Goal: Navigation & Orientation: Find specific page/section

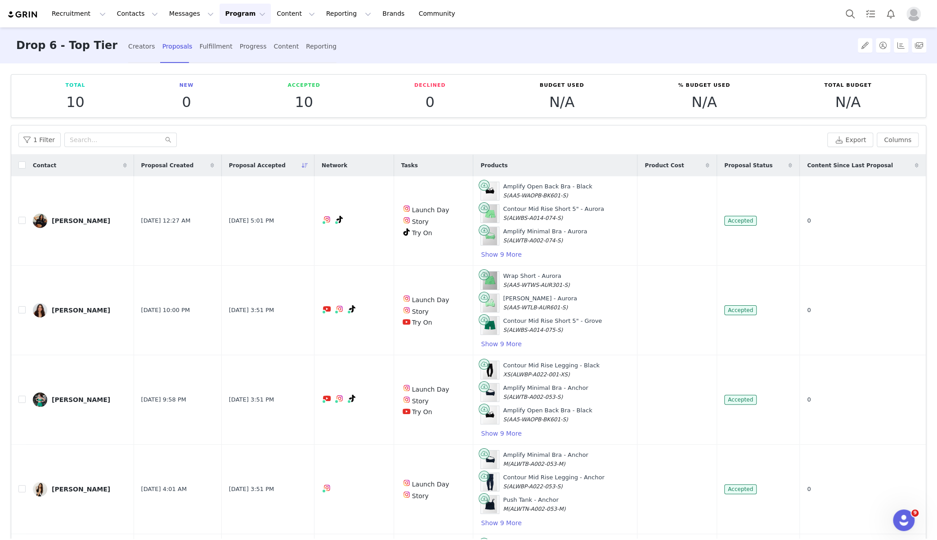
click at [224, 16] on button "Program Program" at bounding box center [245, 14] width 51 height 20
click at [237, 58] on p "Campaigns" at bounding box center [230, 56] width 35 height 9
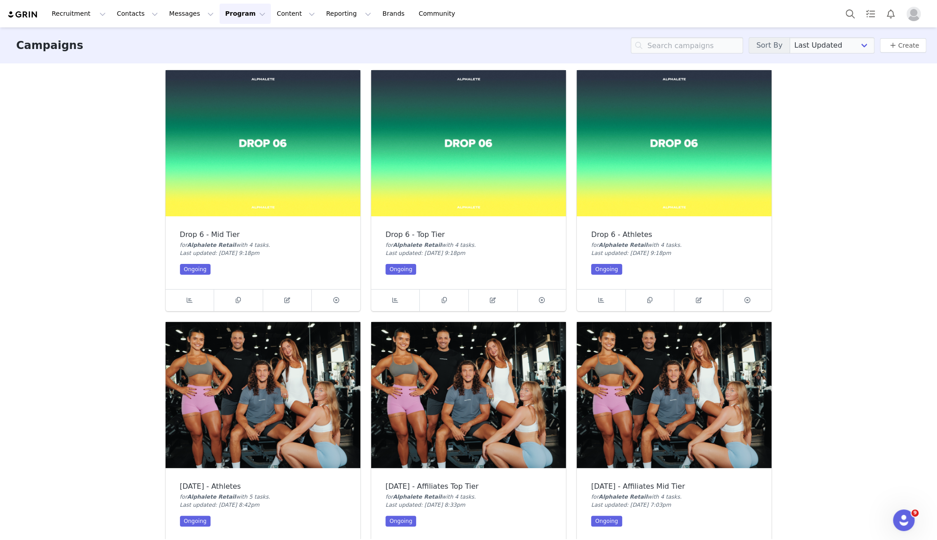
click at [264, 177] on img at bounding box center [263, 143] width 195 height 146
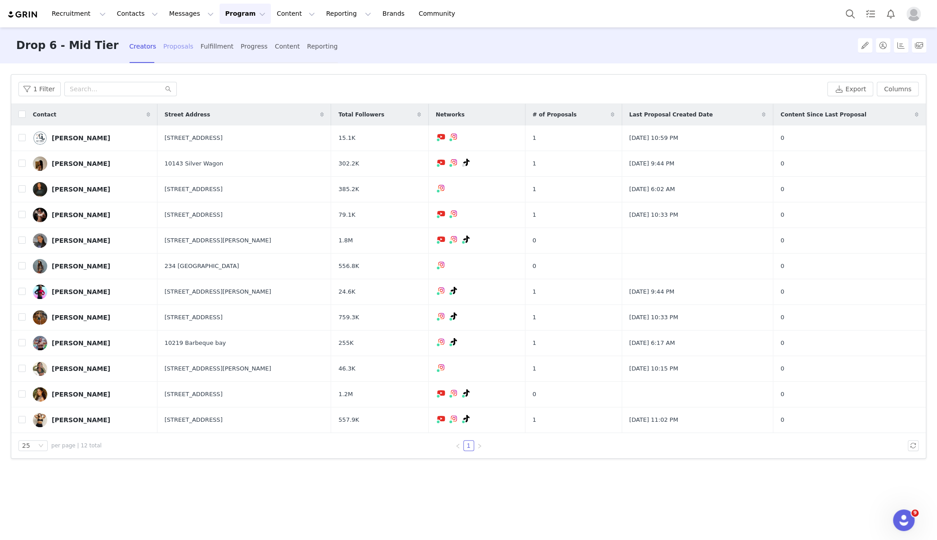
click at [163, 44] on div "Proposals" at bounding box center [178, 47] width 30 height 24
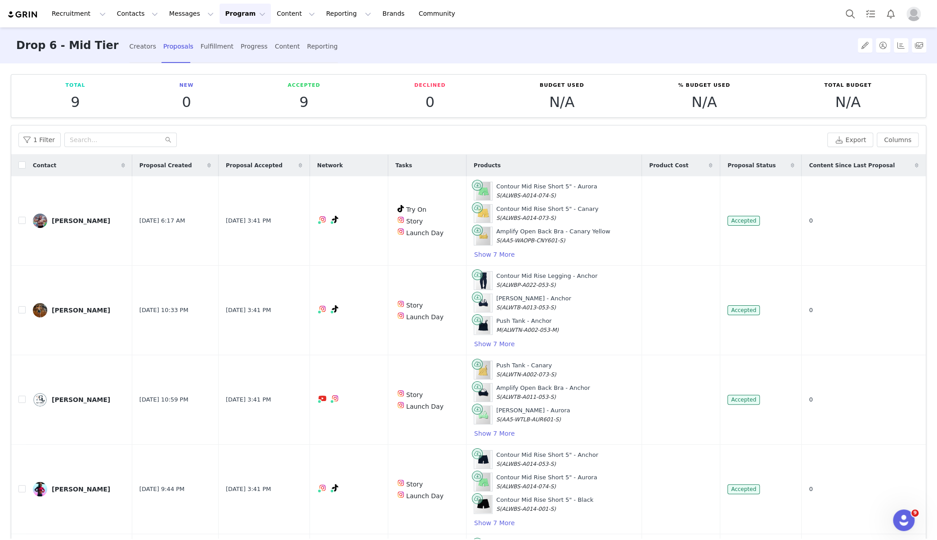
click at [220, 9] on button "Program Program" at bounding box center [245, 14] width 51 height 20
click at [217, 54] on p "Campaigns" at bounding box center [230, 56] width 35 height 9
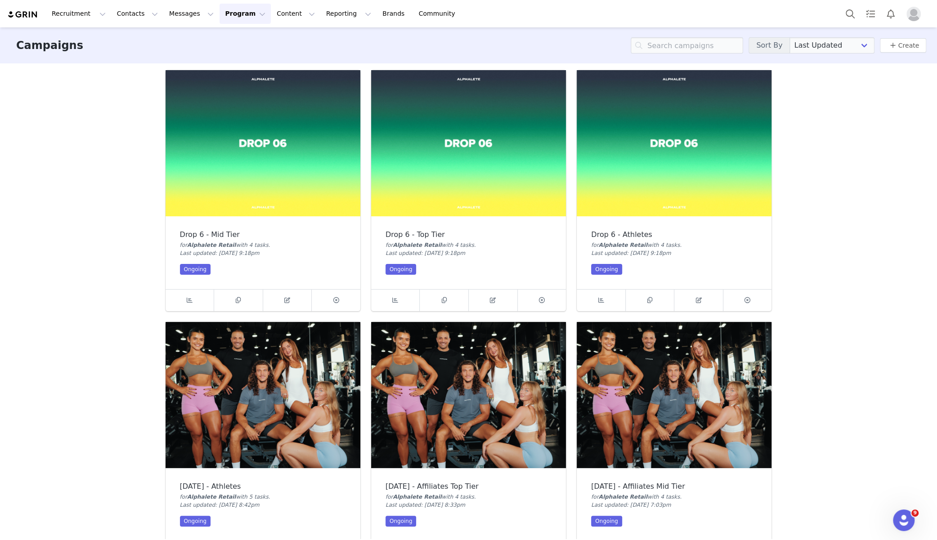
click at [601, 145] on img at bounding box center [674, 143] width 195 height 146
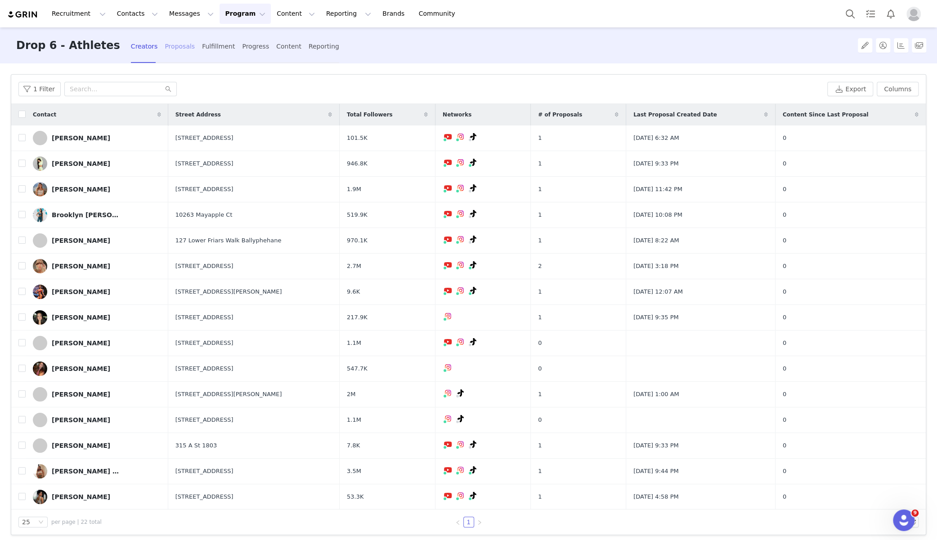
click at [165, 48] on div "Proposals" at bounding box center [180, 47] width 30 height 24
